Goal: Ask a question

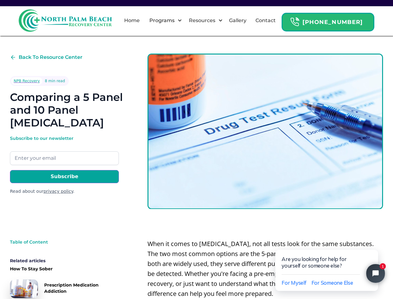
click at [65, 21] on img at bounding box center [65, 20] width 93 height 22
click at [209, 21] on div "Resources" at bounding box center [202, 20] width 30 height 7
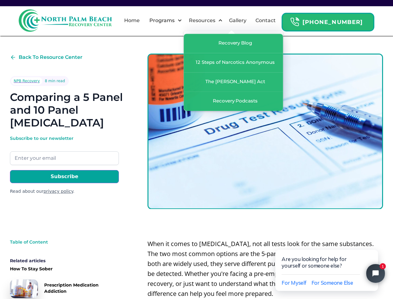
click at [173, 21] on div "Programs" at bounding box center [162, 20] width 28 height 7
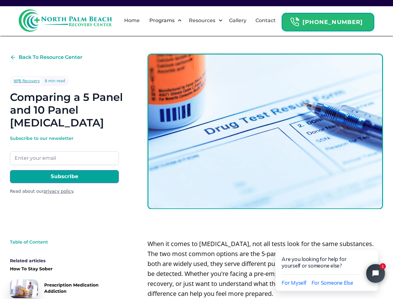
click at [213, 21] on div "Resources" at bounding box center [202, 20] width 30 height 7
click at [26, 81] on div "NPB Recovery" at bounding box center [27, 81] width 26 height 6
click at [54, 191] on link "privacy policy" at bounding box center [59, 191] width 30 height 5
click at [294, 283] on span "For Myself" at bounding box center [294, 282] width 25 height 7
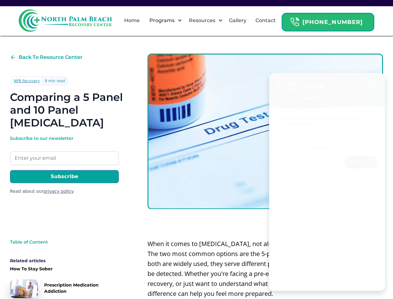
click at [332, 283] on div "Attachment Emoji" at bounding box center [327, 280] width 101 height 12
click at [374, 243] on div "Are you looking for help for yourself or someone else? For Myself For Someone E…" at bounding box center [327, 183] width 116 height 149
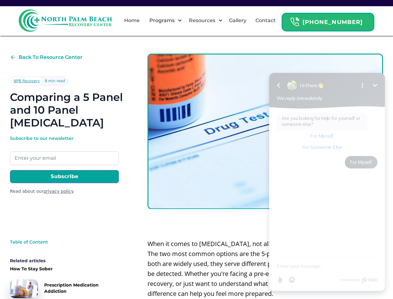
click at [376, 273] on textarea "New message" at bounding box center [327, 266] width 101 height 16
